Goal: Navigation & Orientation: Find specific page/section

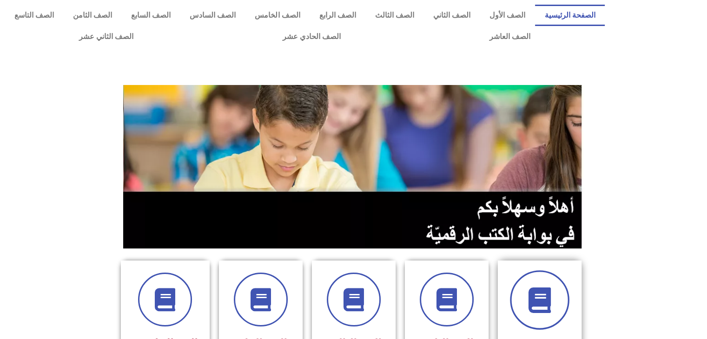
click at [539, 280] on span at bounding box center [539, 299] width 59 height 59
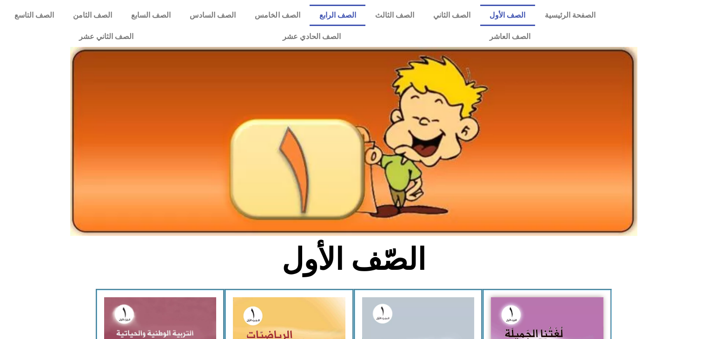
click at [365, 5] on link "الصف الرابع" at bounding box center [337, 15] width 56 height 21
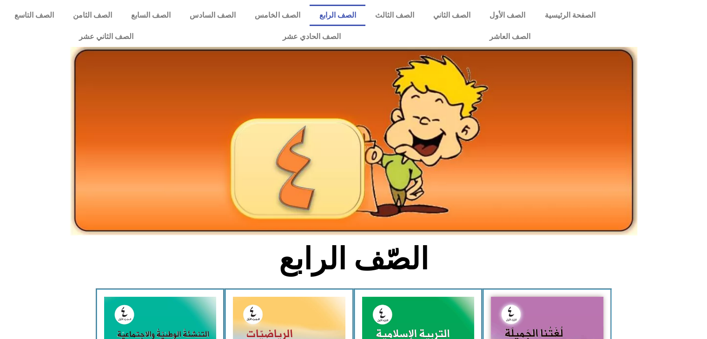
scroll to position [63, 0]
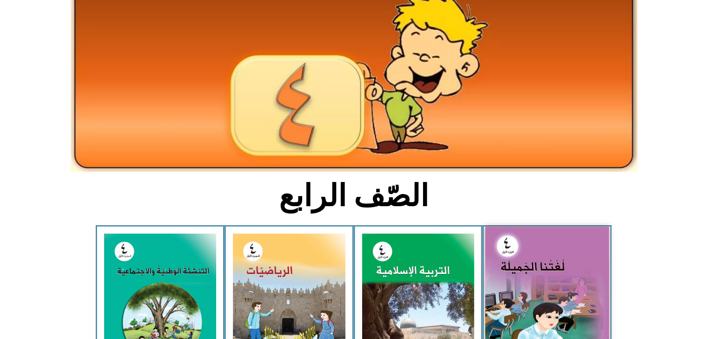
click at [527, 267] on img at bounding box center [547, 303] width 124 height 152
